Goal: Navigation & Orientation: Find specific page/section

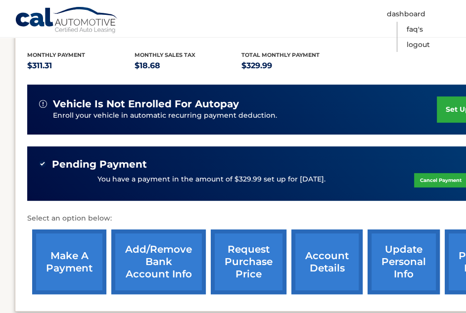
scroll to position [248, 0]
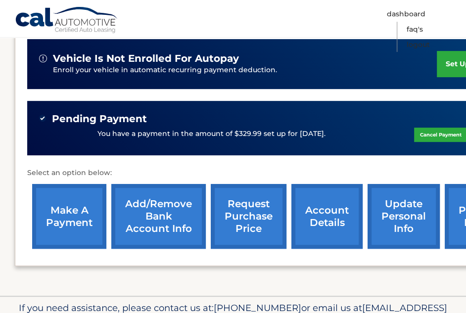
click at [318, 211] on link "account details" at bounding box center [327, 216] width 71 height 65
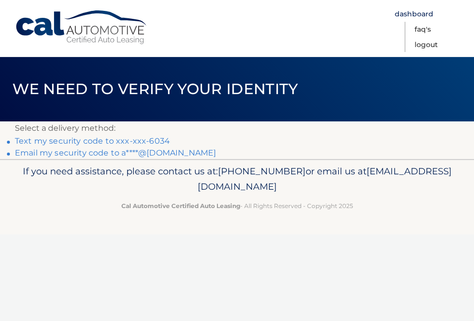
click at [409, 14] on link "Dashboard" at bounding box center [414, 13] width 39 height 15
click at [64, 140] on link "Text my security code to xxx-xxx-6034" at bounding box center [92, 140] width 155 height 9
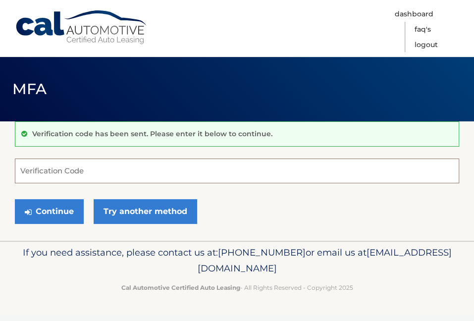
click at [21, 169] on input "Verification Code" at bounding box center [237, 170] width 444 height 25
type input "g"
type input "440220"
click at [15, 199] on button "Continue" at bounding box center [49, 211] width 69 height 25
